Goal: Task Accomplishment & Management: Manage account settings

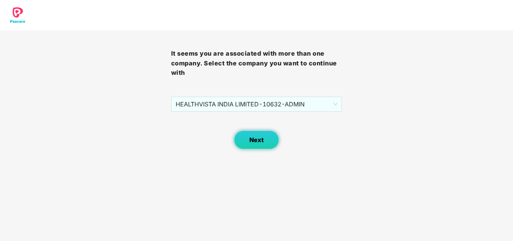
click at [254, 141] on span "Next" at bounding box center [256, 140] width 14 height 7
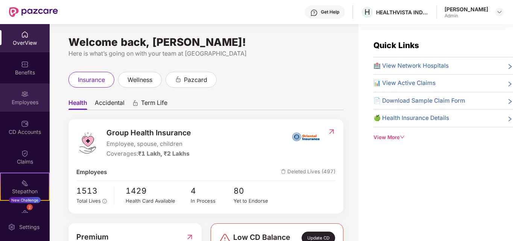
click at [27, 100] on div "Employees" at bounding box center [25, 103] width 50 height 8
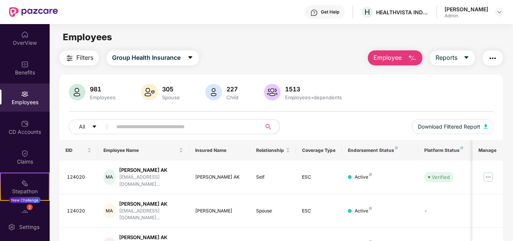
click at [247, 122] on input "text" at bounding box center [183, 126] width 135 height 11
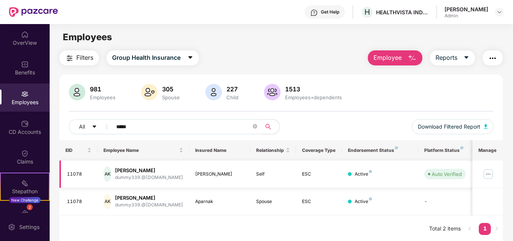
type input "*****"
click at [489, 175] on img at bounding box center [488, 174] width 12 height 12
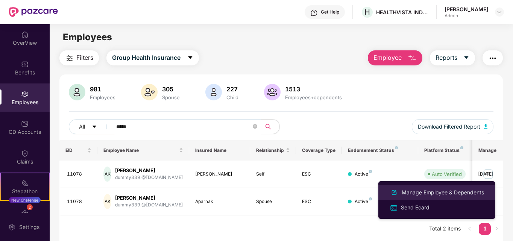
click at [448, 194] on div "Manage Employee & Dependents" at bounding box center [442, 192] width 85 height 8
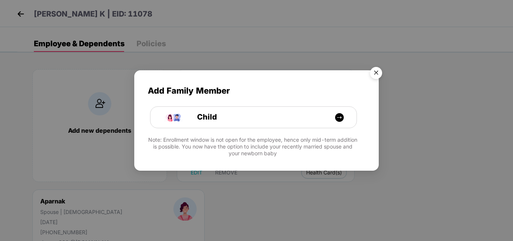
click at [377, 68] on img "Close" at bounding box center [376, 74] width 21 height 21
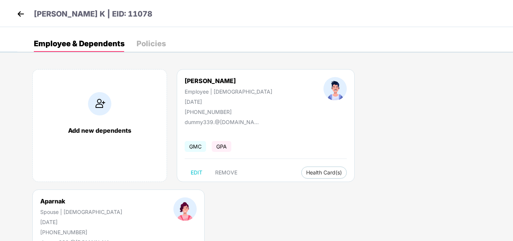
click at [21, 19] on img at bounding box center [20, 13] width 11 height 11
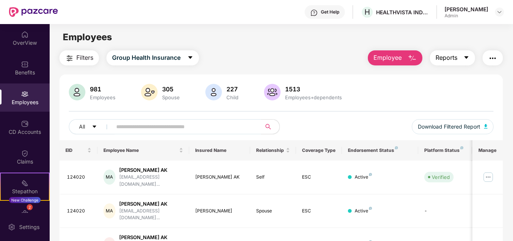
click at [447, 59] on span "Reports" at bounding box center [447, 57] width 22 height 9
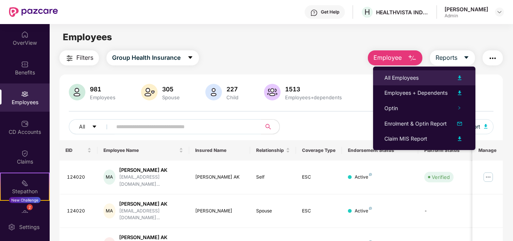
click at [421, 76] on div "All Employees" at bounding box center [424, 77] width 80 height 9
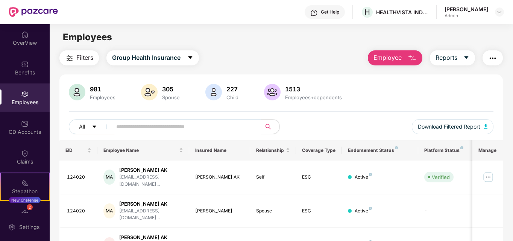
click at [393, 52] on button "Employee" at bounding box center [395, 57] width 55 height 15
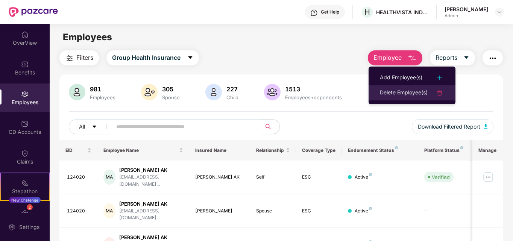
click at [384, 93] on div "Delete Employee(s)" at bounding box center [404, 92] width 48 height 9
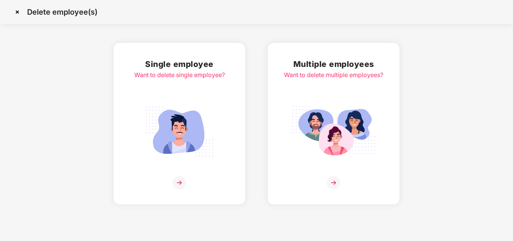
click at [334, 182] on img at bounding box center [334, 183] width 14 height 14
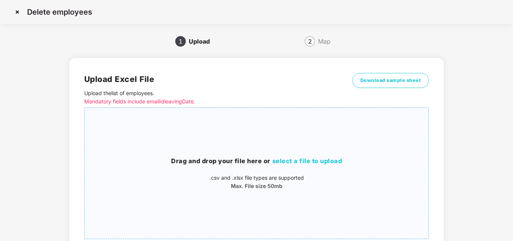
click at [324, 160] on span "select a file to upload" at bounding box center [307, 161] width 70 height 8
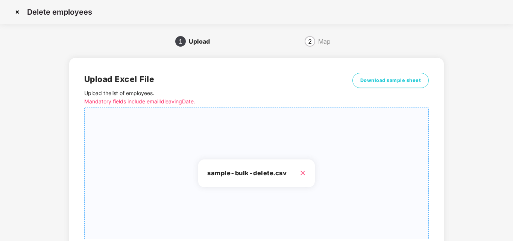
scroll to position [60, 0]
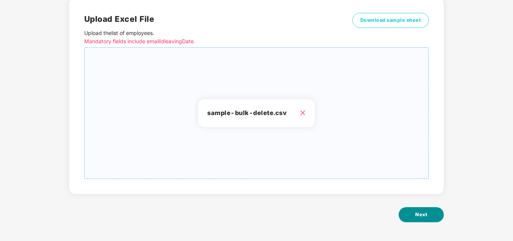
click at [422, 219] on button "Next" at bounding box center [421, 214] width 45 height 15
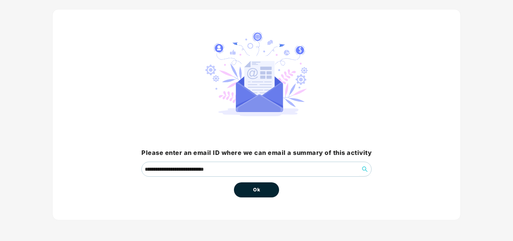
scroll to position [0, 0]
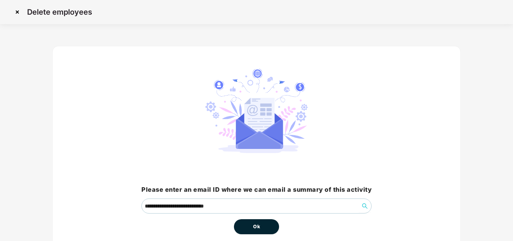
click at [255, 223] on span "Ok" at bounding box center [256, 227] width 7 height 8
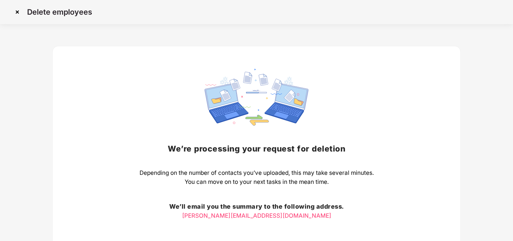
click at [20, 11] on img at bounding box center [17, 12] width 12 height 12
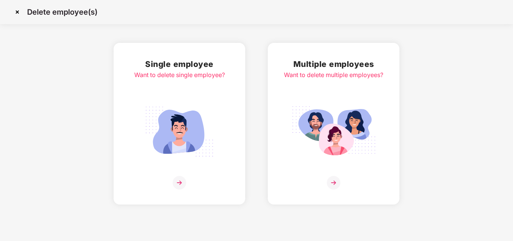
click at [336, 181] on img at bounding box center [334, 183] width 14 height 14
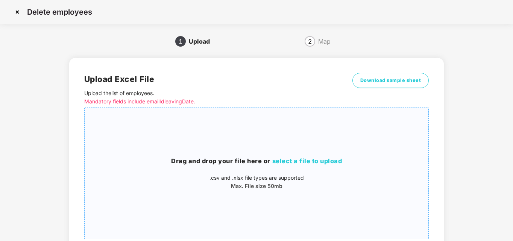
click at [320, 160] on span "select a file to upload" at bounding box center [307, 161] width 70 height 8
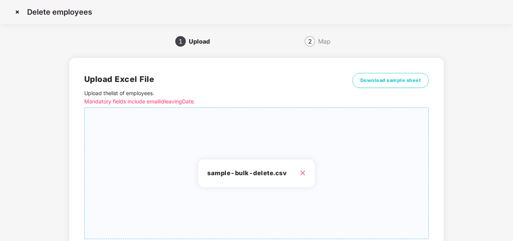
scroll to position [60, 0]
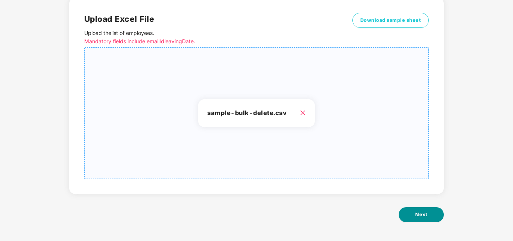
click at [430, 215] on button "Next" at bounding box center [421, 214] width 45 height 15
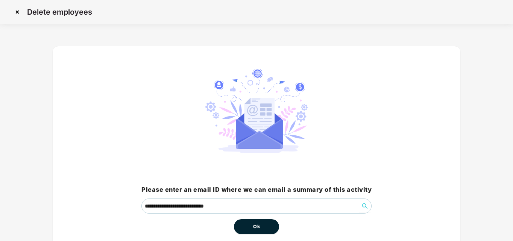
click at [258, 227] on span "Ok" at bounding box center [256, 227] width 7 height 8
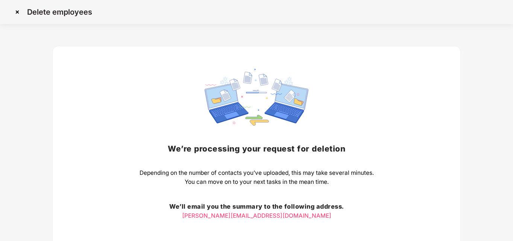
click at [18, 13] on img at bounding box center [17, 12] width 12 height 12
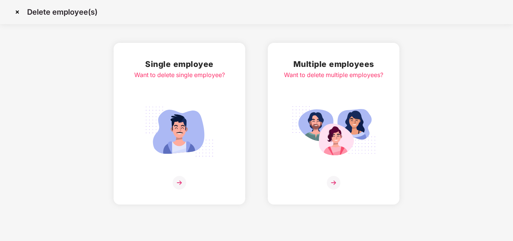
click at [16, 11] on img at bounding box center [17, 12] width 12 height 12
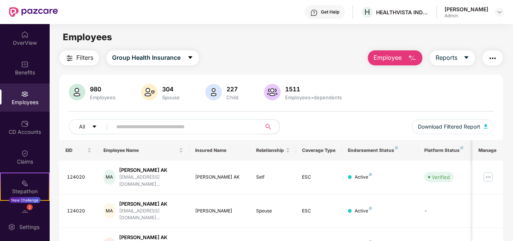
click at [387, 58] on span "Employee" at bounding box center [388, 57] width 28 height 9
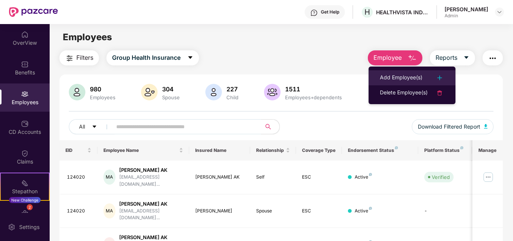
click at [398, 75] on div "Add Employee(s)" at bounding box center [401, 77] width 43 height 9
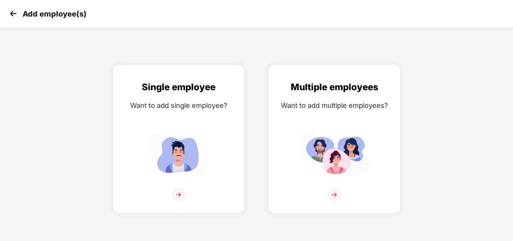
click at [333, 192] on img at bounding box center [335, 195] width 14 height 14
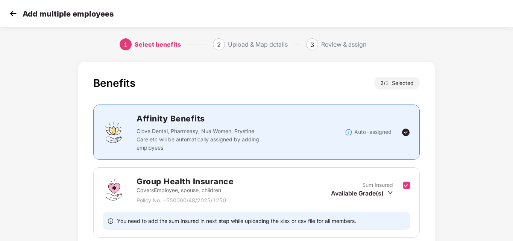
scroll to position [115, 0]
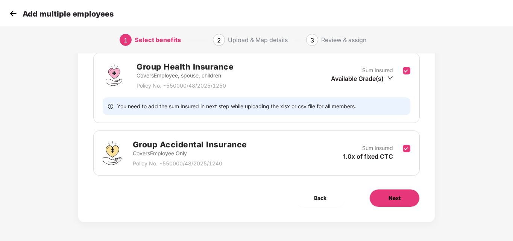
click at [403, 203] on button "Next" at bounding box center [394, 198] width 50 height 18
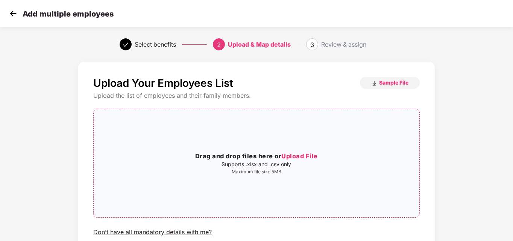
click at [299, 157] on span "Upload File" at bounding box center [299, 156] width 36 height 8
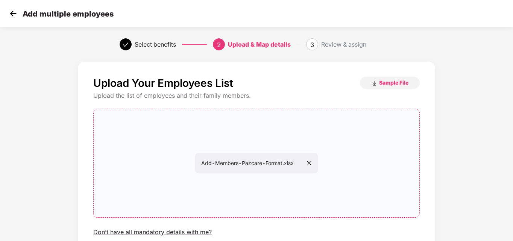
scroll to position [61, 0]
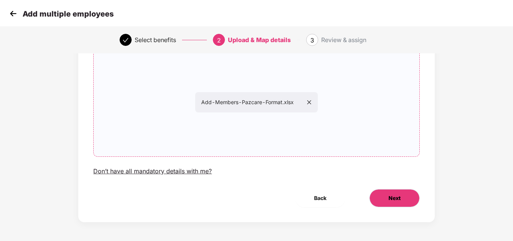
click at [403, 197] on button "Next" at bounding box center [394, 198] width 50 height 18
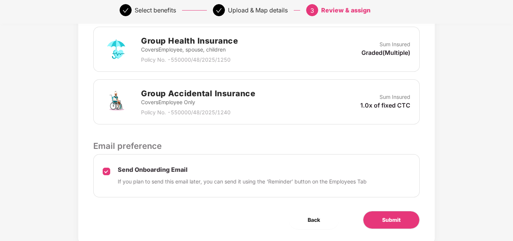
scroll to position [239, 0]
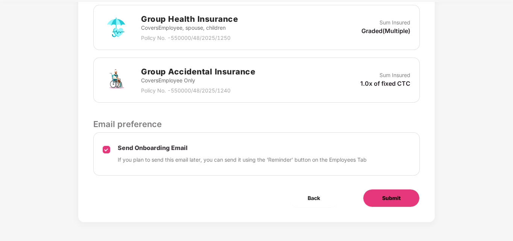
click at [388, 200] on span "Submit" at bounding box center [391, 198] width 18 height 8
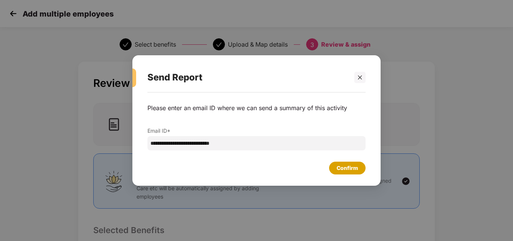
click at [342, 167] on div "Confirm" at bounding box center [347, 168] width 21 height 8
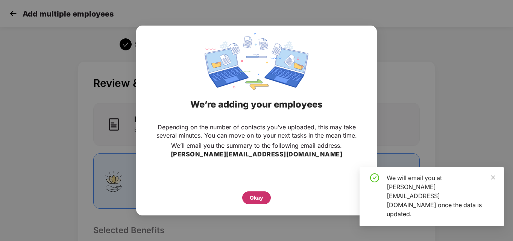
click at [244, 199] on div "Okay" at bounding box center [256, 197] width 29 height 13
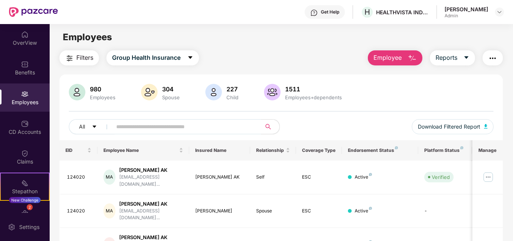
click at [383, 57] on span "Employee" at bounding box center [388, 57] width 28 height 9
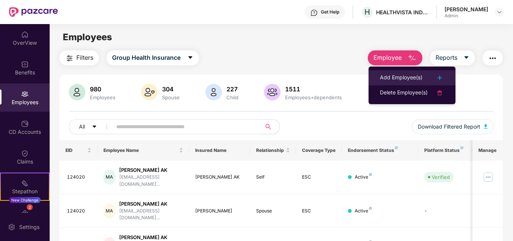
click at [389, 74] on div "Add Employee(s)" at bounding box center [401, 77] width 43 height 9
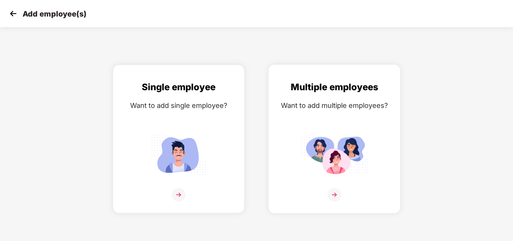
click at [335, 193] on img at bounding box center [335, 195] width 14 height 14
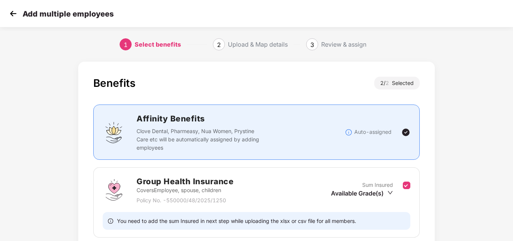
scroll to position [0, 1]
drag, startPoint x: 504, startPoint y: 183, endPoint x: 504, endPoint y: 197, distance: 14.7
click at [504, 197] on div "Benefits 2 / 2 Selected Affinity Benefits Clove Dental, Pharmeasy, Nua Women, P…" at bounding box center [256, 207] width 513 height 298
click at [507, 157] on div "Benefits 2 / 2 Selected Affinity Benefits Clove Dental, Pharmeasy, Nua Women, P…" at bounding box center [256, 207] width 513 height 298
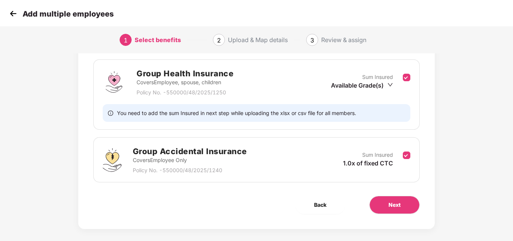
scroll to position [104, 1]
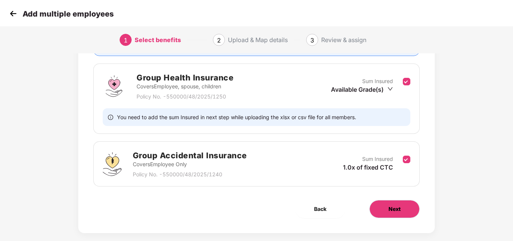
click at [398, 211] on span "Next" at bounding box center [395, 209] width 12 height 8
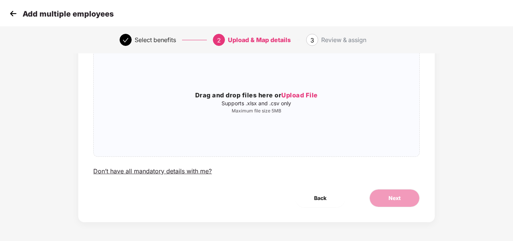
scroll to position [0, 1]
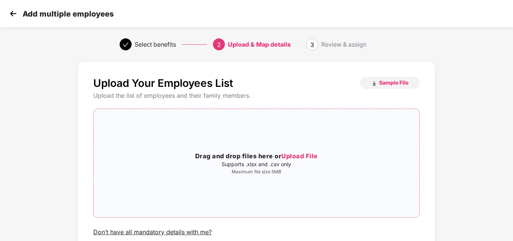
click at [305, 157] on span "Upload File" at bounding box center [299, 156] width 36 height 8
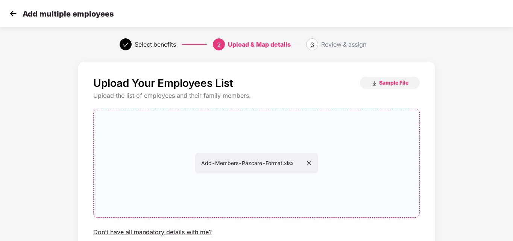
scroll to position [61, 1]
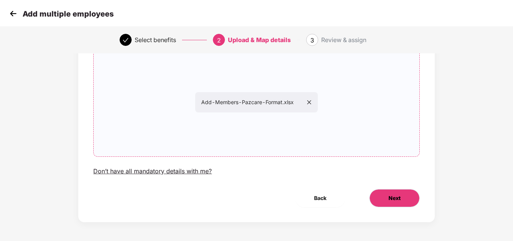
click at [401, 202] on button "Next" at bounding box center [394, 198] width 50 height 18
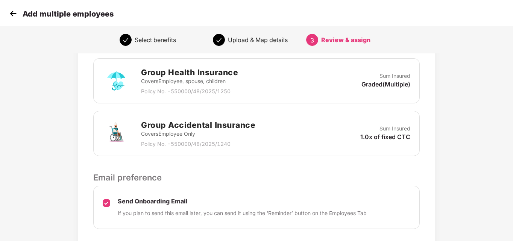
scroll to position [215, 1]
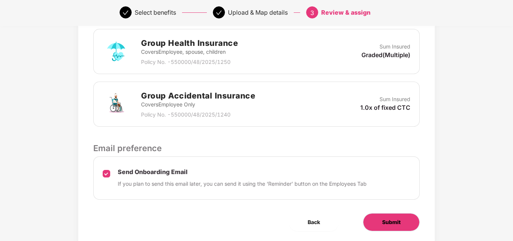
click at [396, 221] on span "Submit" at bounding box center [391, 222] width 18 height 8
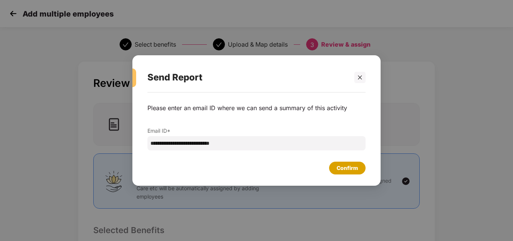
click at [339, 172] on div "Confirm" at bounding box center [347, 168] width 21 height 8
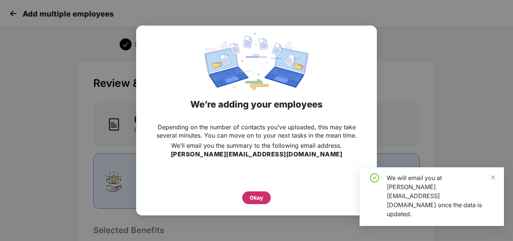
click at [251, 193] on div "Okay" at bounding box center [256, 197] width 29 height 13
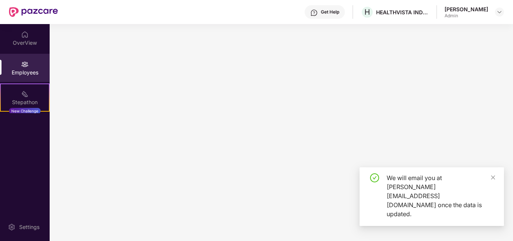
scroll to position [0, 0]
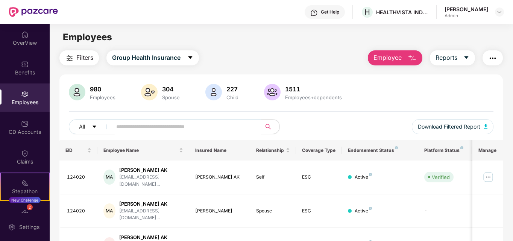
click at [146, 129] on input "text" at bounding box center [183, 126] width 135 height 11
click at [153, 123] on input "text" at bounding box center [183, 126] width 135 height 11
paste input "*******"
type input "*******"
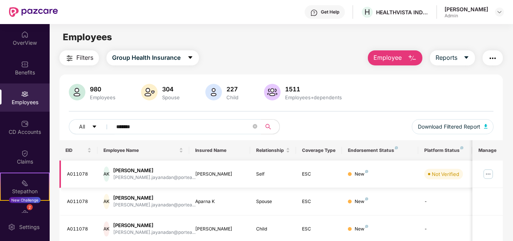
click at [489, 173] on img at bounding box center [488, 174] width 12 height 12
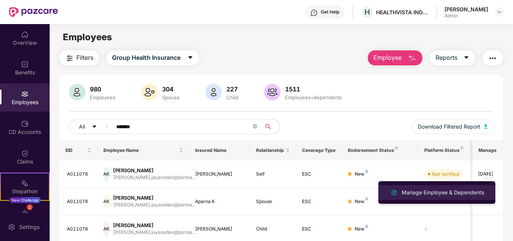
click at [407, 194] on div "Manage Employee & Dependents" at bounding box center [442, 192] width 85 height 8
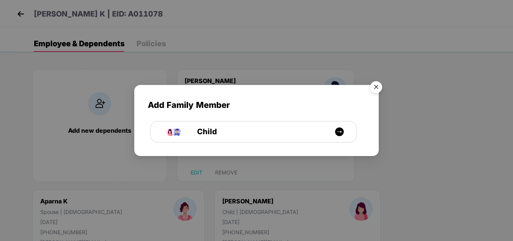
click at [374, 86] on img "Close" at bounding box center [376, 88] width 21 height 21
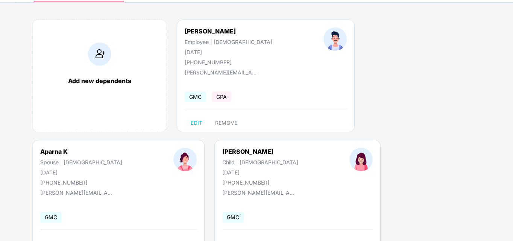
scroll to position [50, 0]
